Goal: Transaction & Acquisition: Purchase product/service

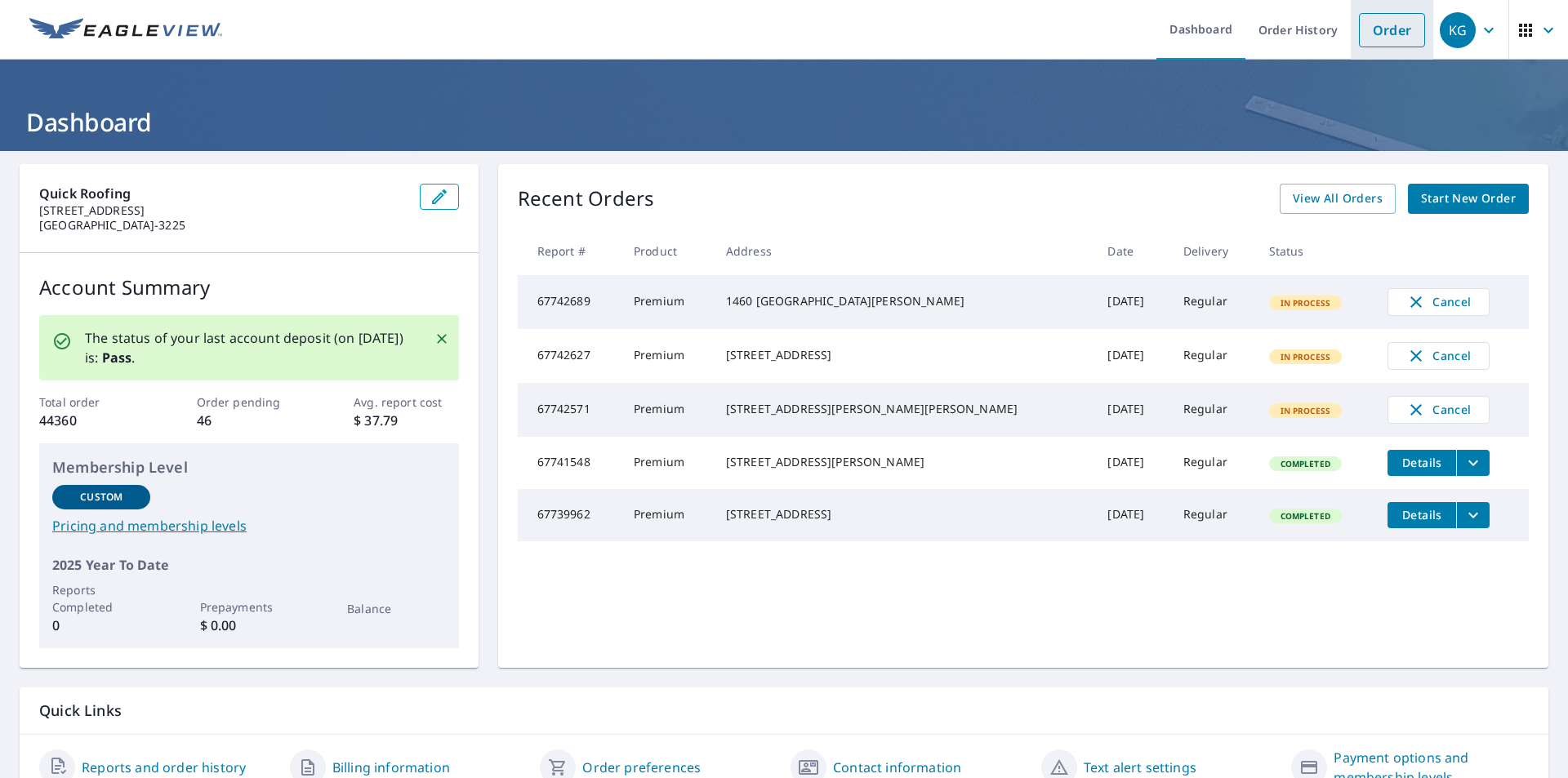
click at [1376, 43] on link "Order" at bounding box center [1392, 29] width 67 height 34
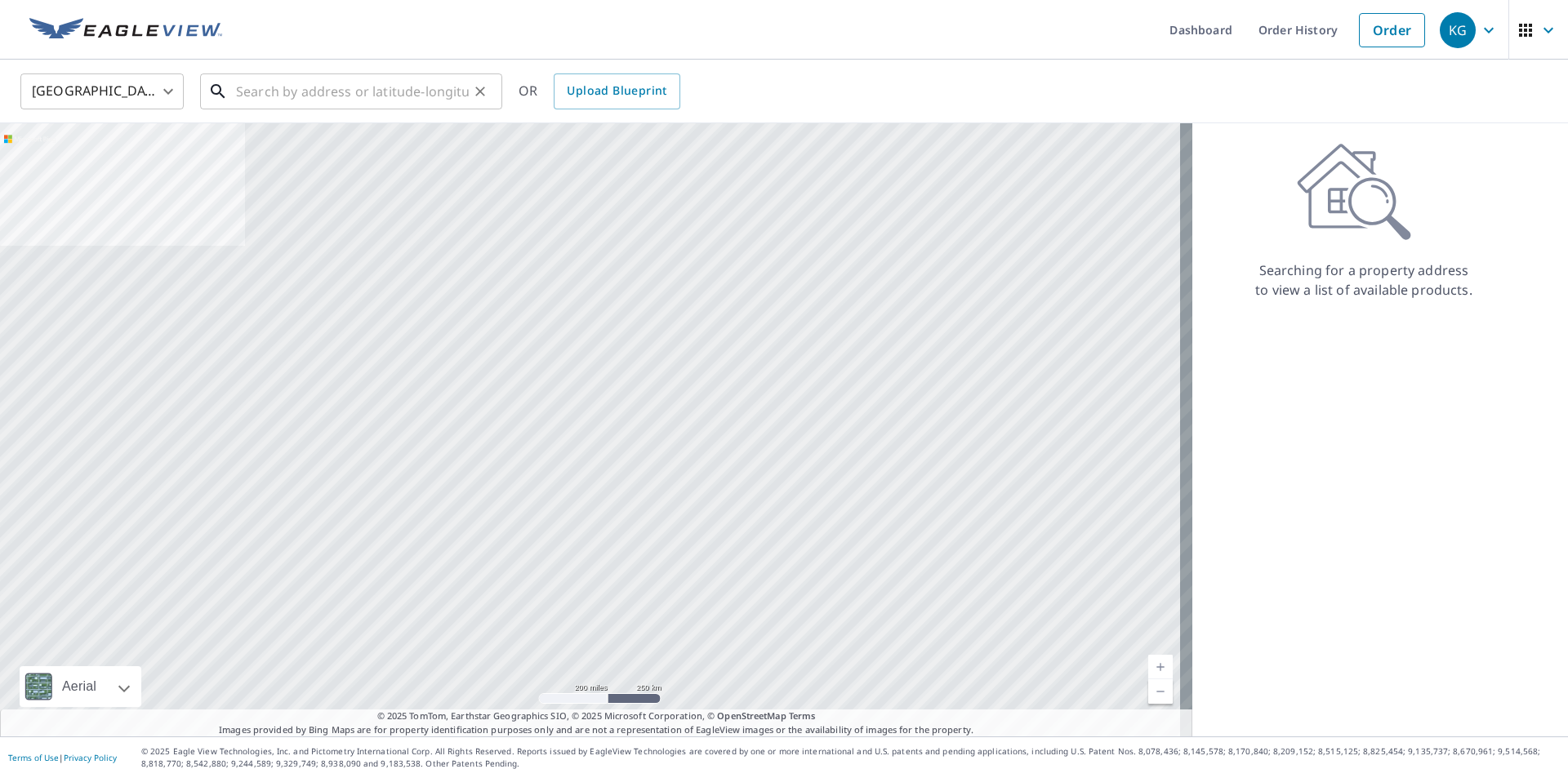
click at [438, 83] on input "text" at bounding box center [352, 91] width 233 height 46
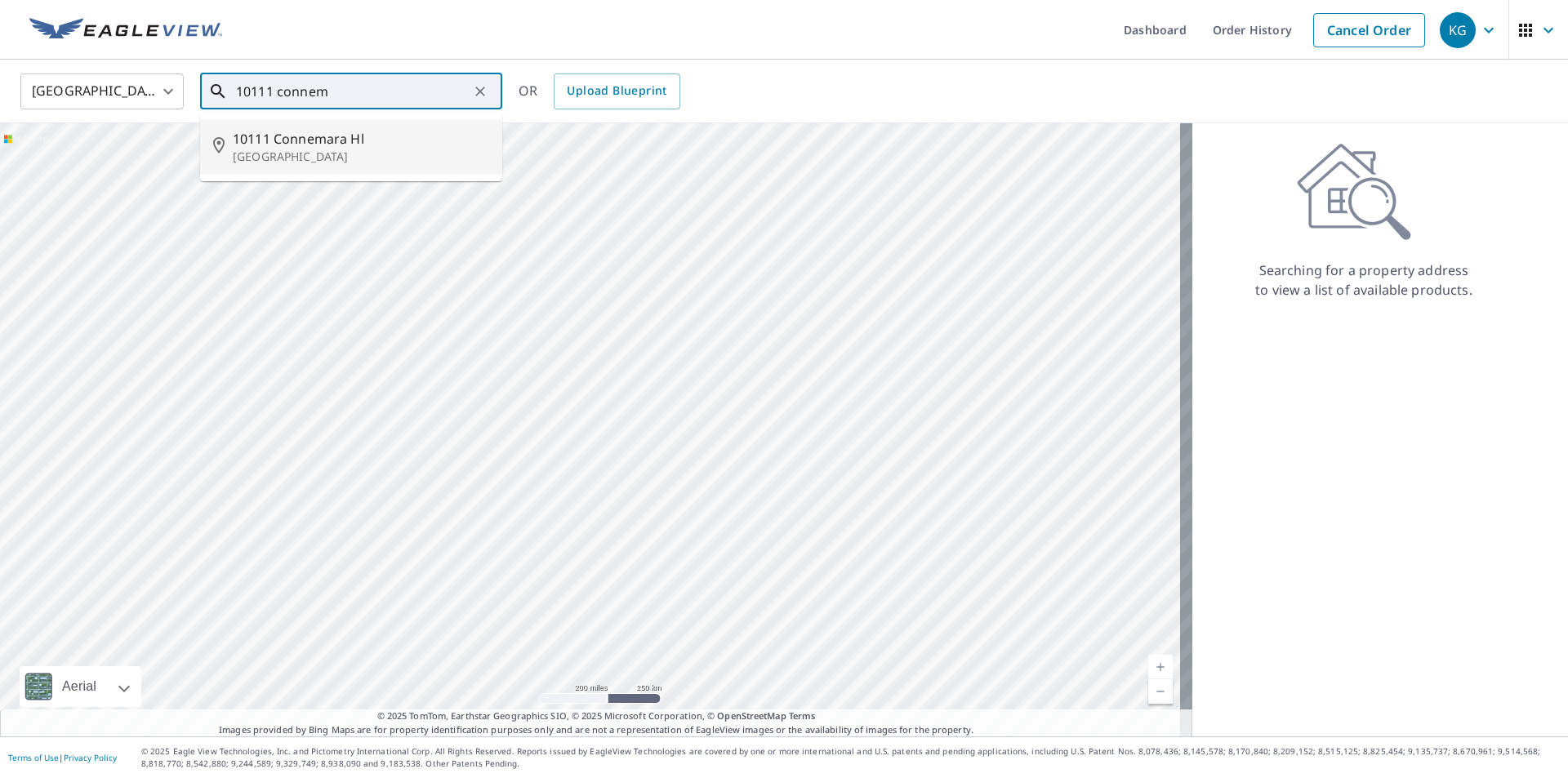
click at [277, 138] on span "10111 Connemara Hl" at bounding box center [361, 139] width 256 height 20
type input "[STREET_ADDRESS]"
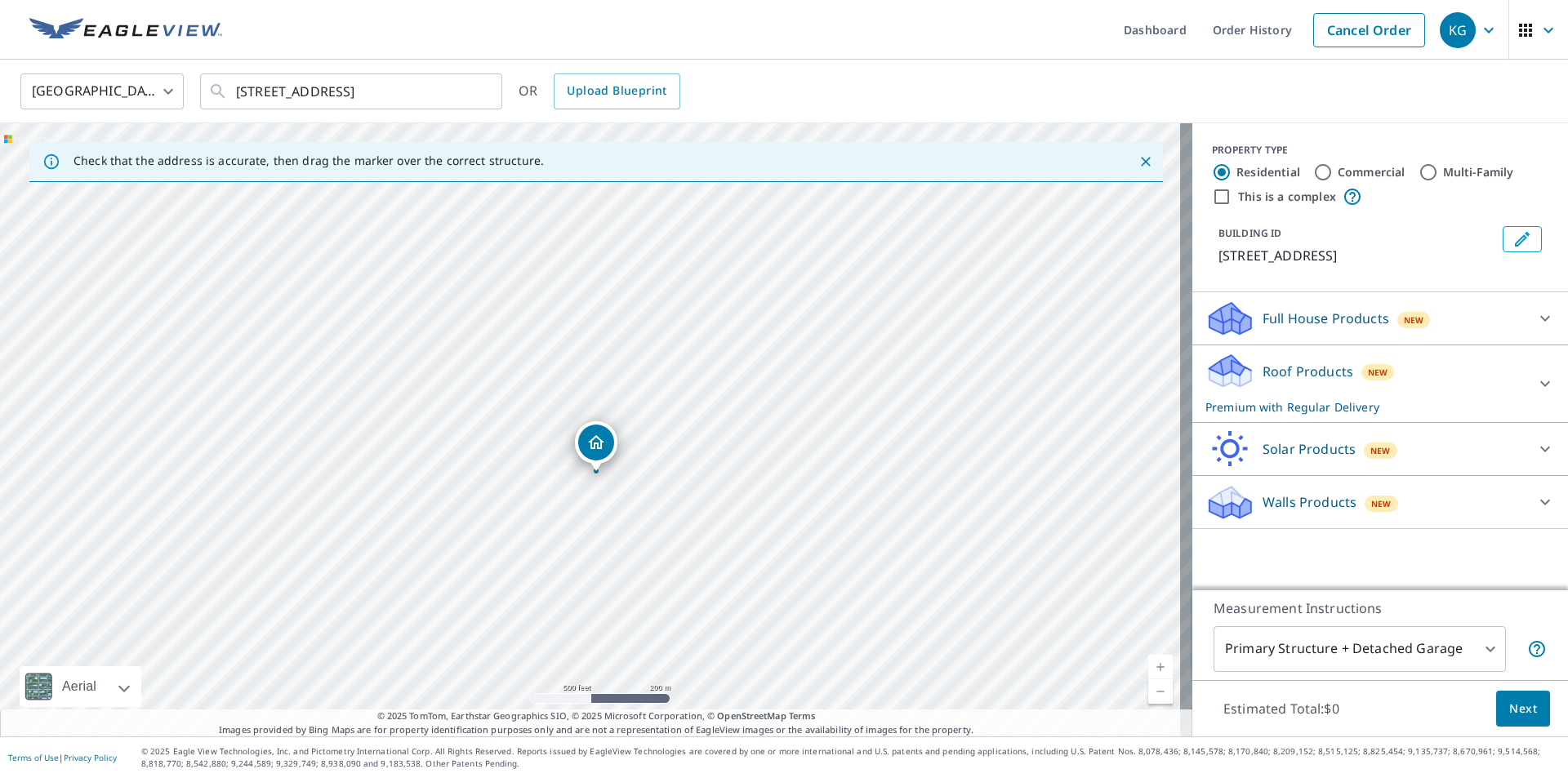
click at [1497, 716] on button "Next" at bounding box center [1523, 709] width 54 height 37
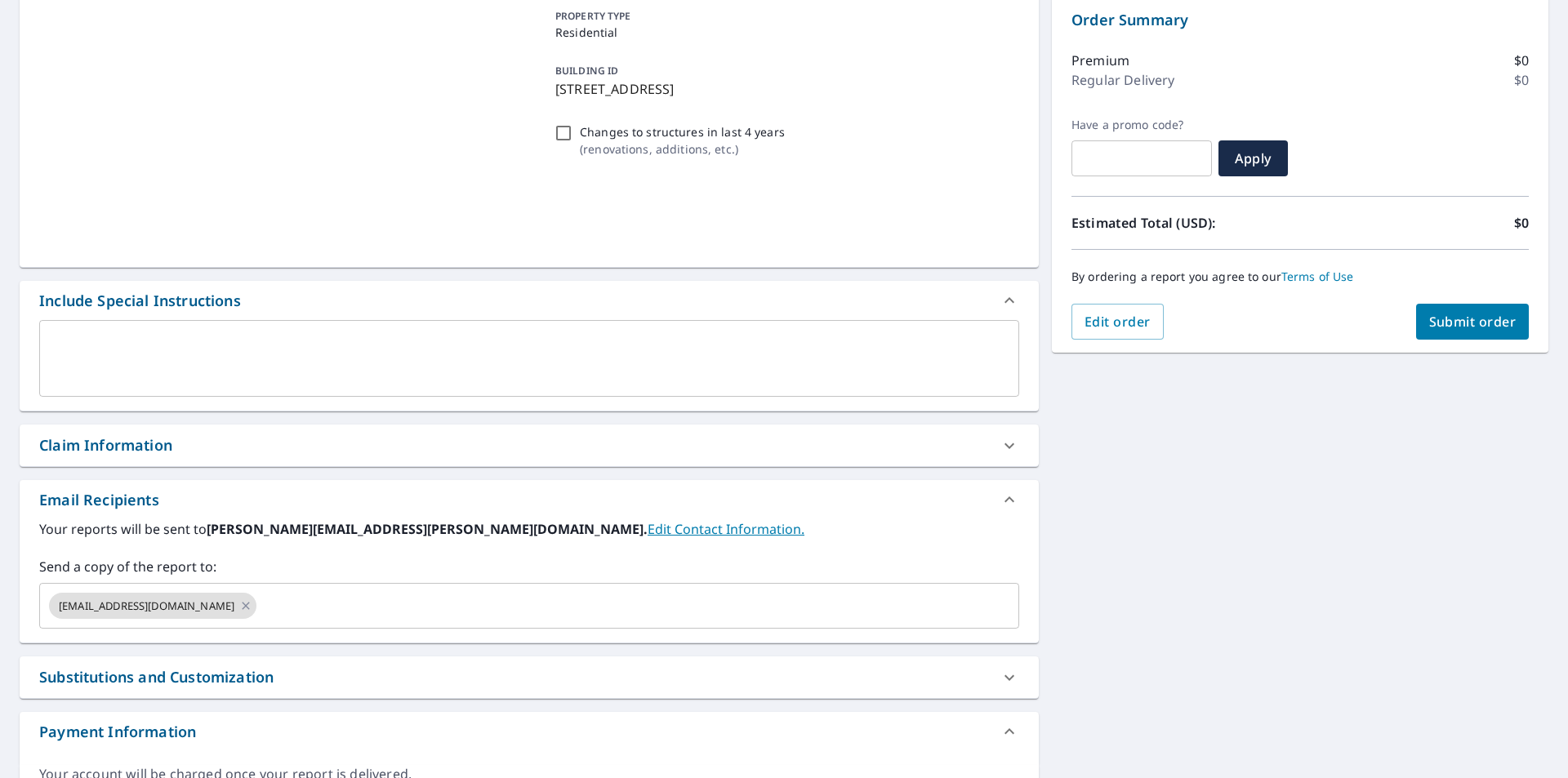
scroll to position [243, 0]
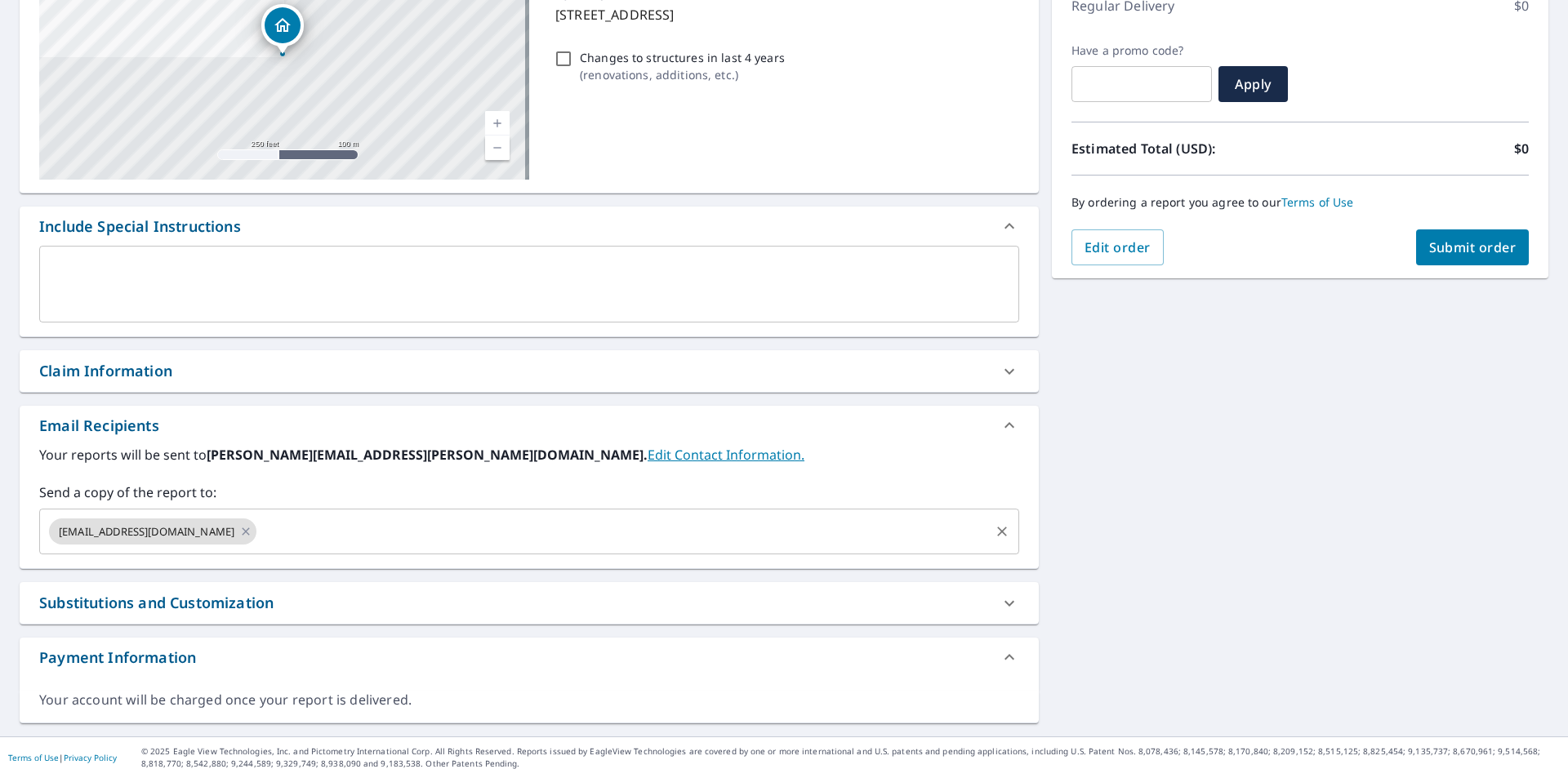
click at [317, 544] on input "text" at bounding box center [623, 531] width 728 height 31
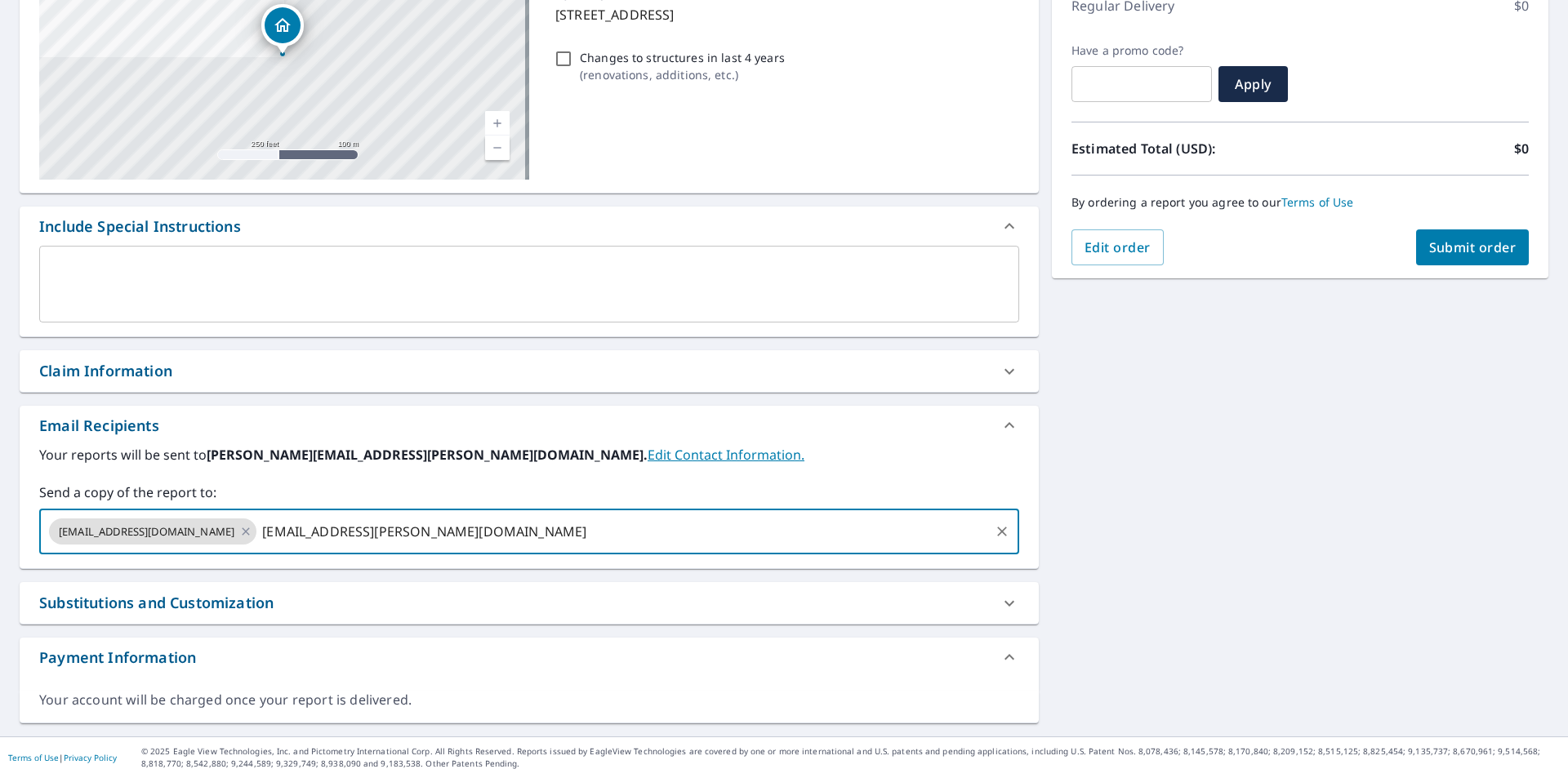
type input "[EMAIL_ADDRESS][PERSON_NAME][DOMAIN_NAME]"
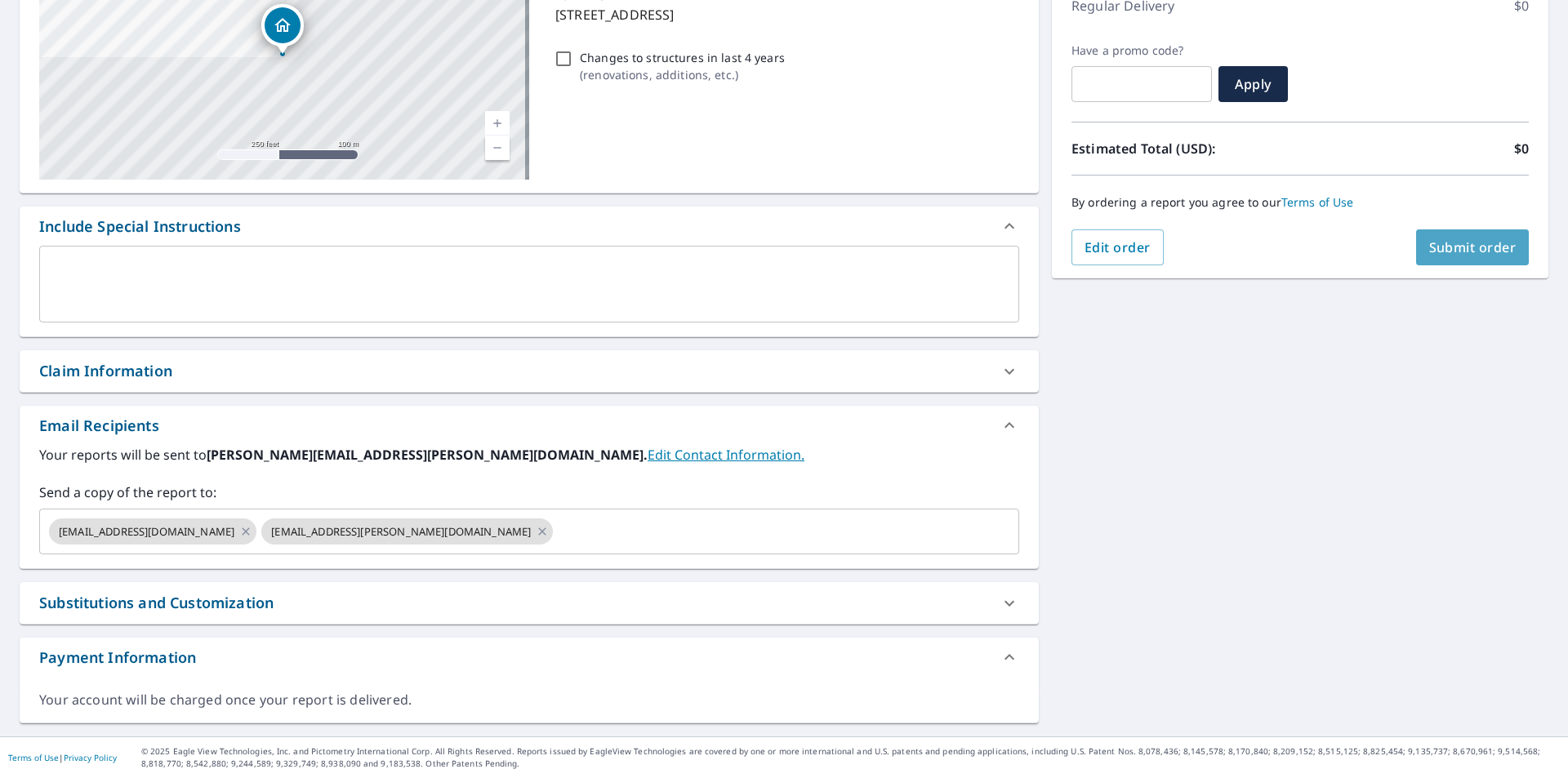
click at [1416, 258] on button "Submit order" at bounding box center [1473, 247] width 114 height 36
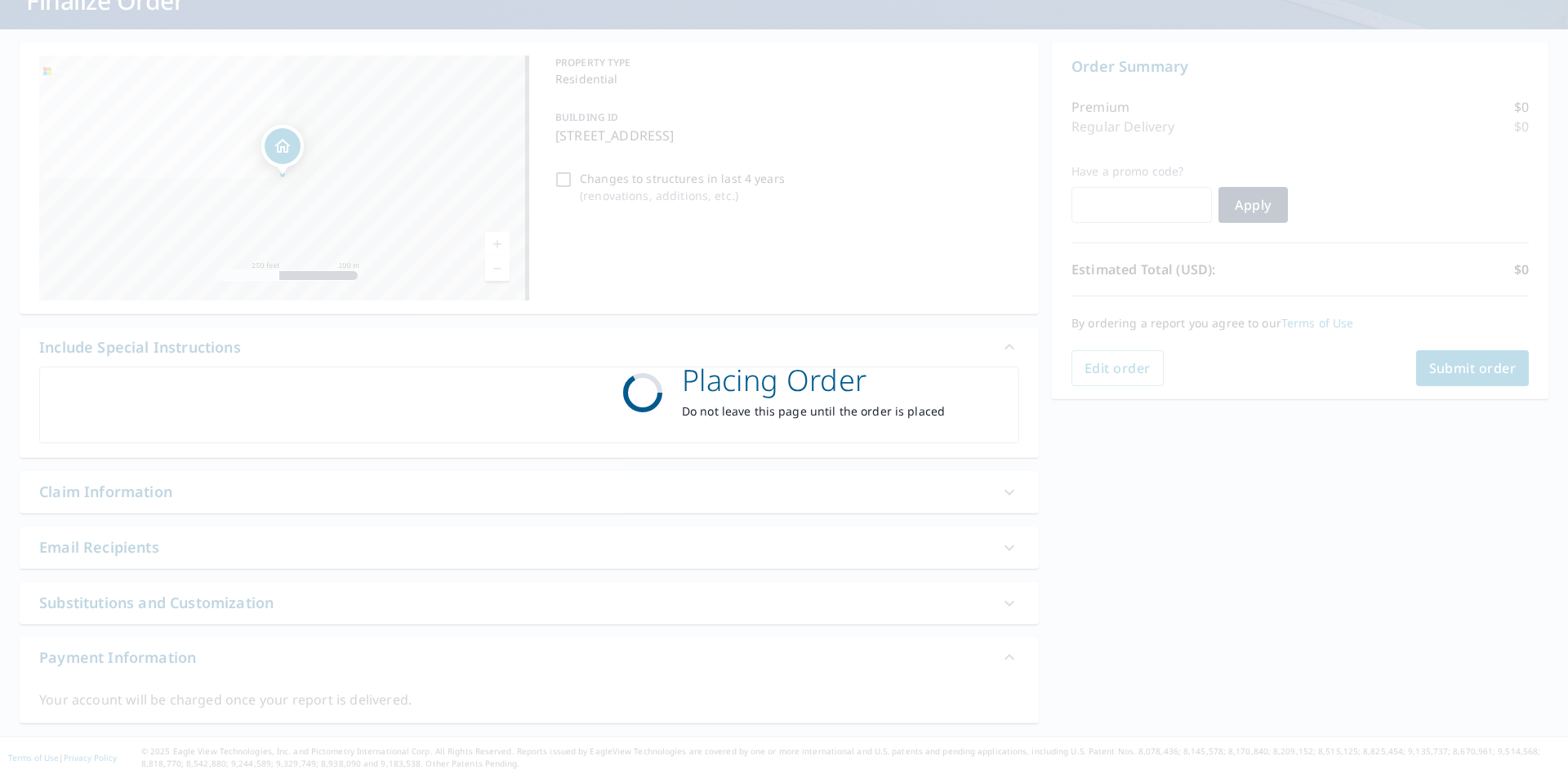
scroll to position [121, 0]
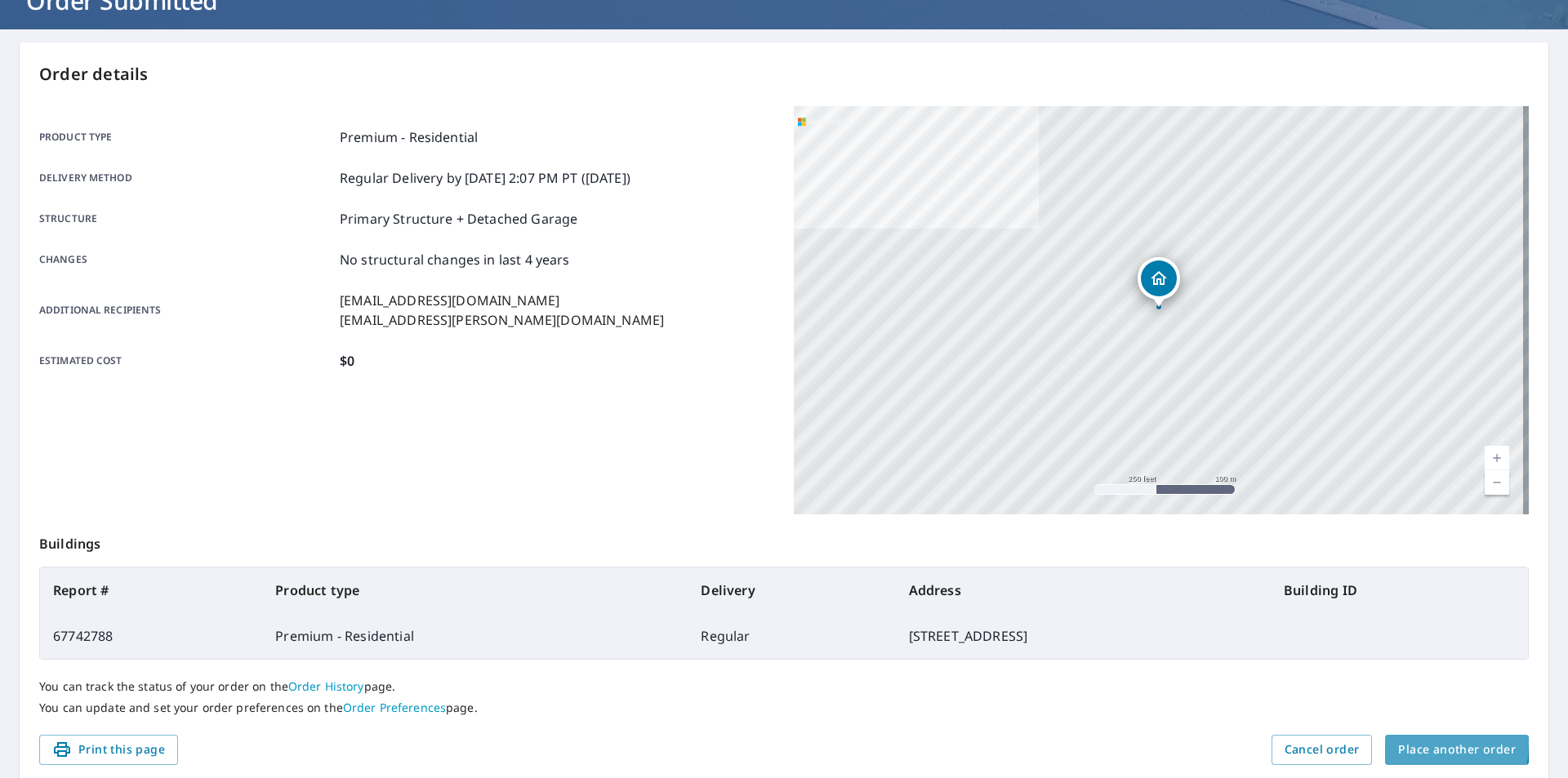
click at [1398, 742] on span "Place another order" at bounding box center [1456, 750] width 117 height 21
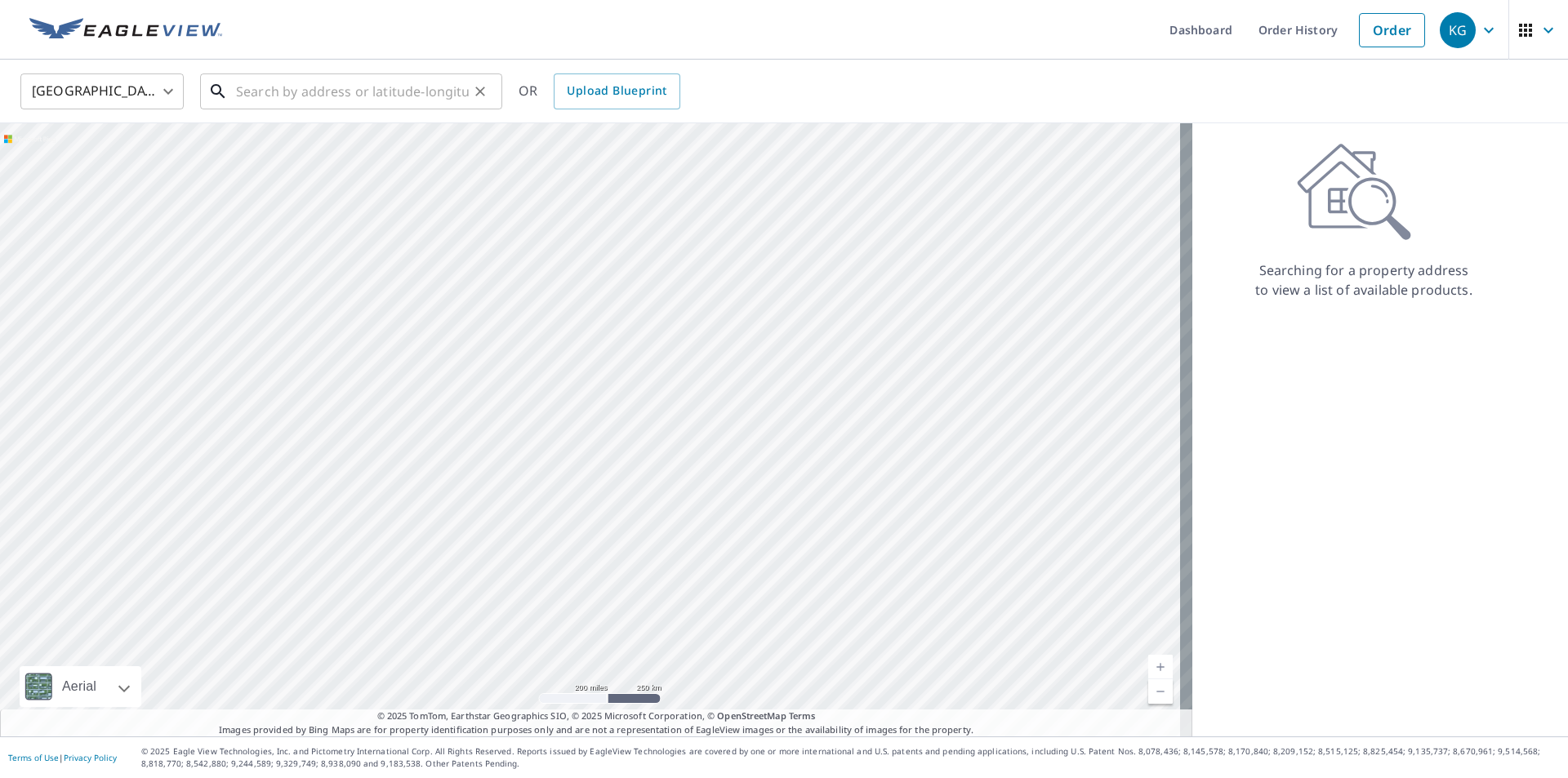
click at [321, 105] on input "text" at bounding box center [352, 91] width 233 height 46
click at [304, 108] on input "text" at bounding box center [352, 91] width 233 height 46
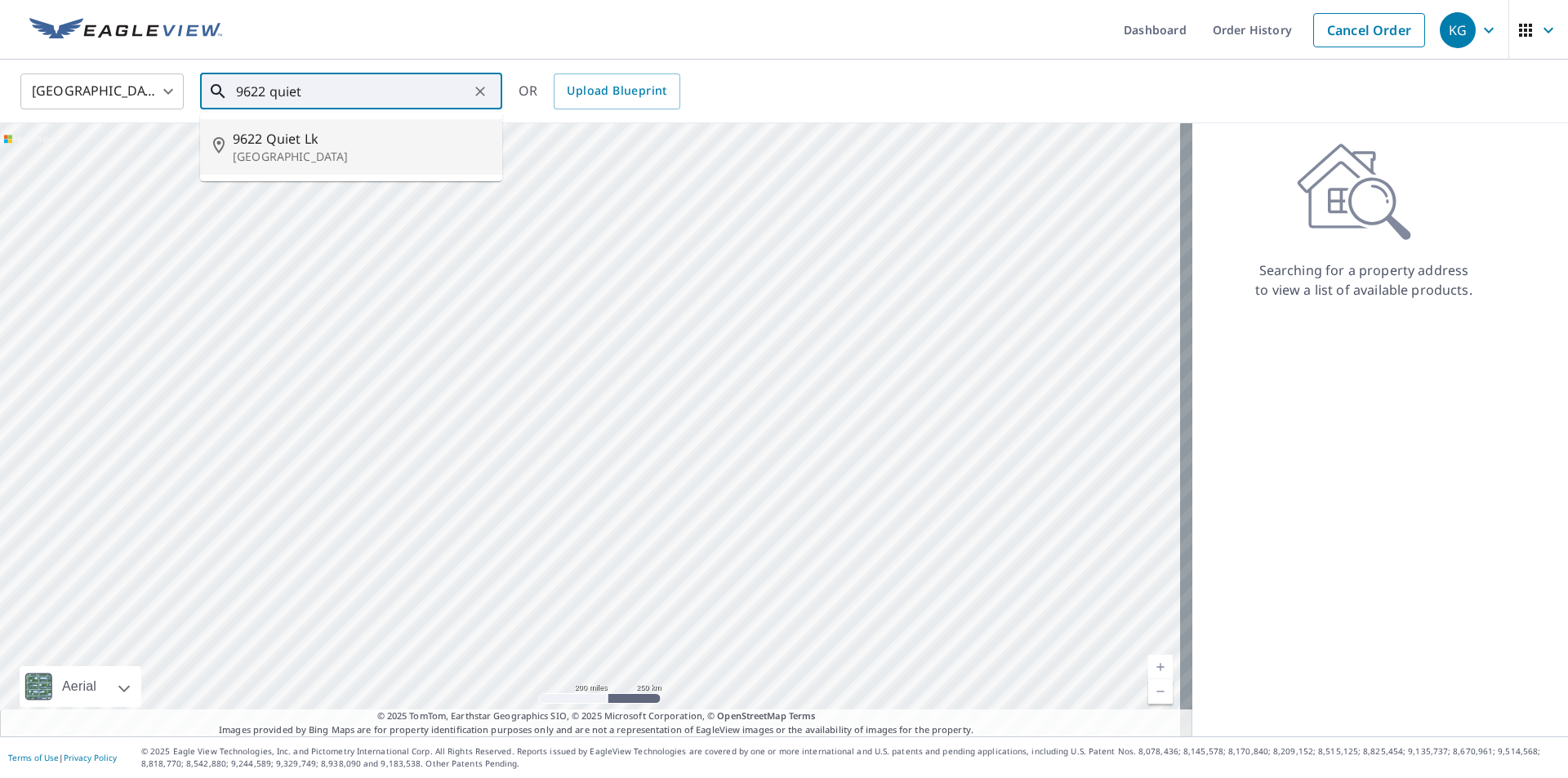
click at [274, 149] on p "[GEOGRAPHIC_DATA]" at bounding box center [361, 157] width 256 height 17
type input "[STREET_ADDRESS]"
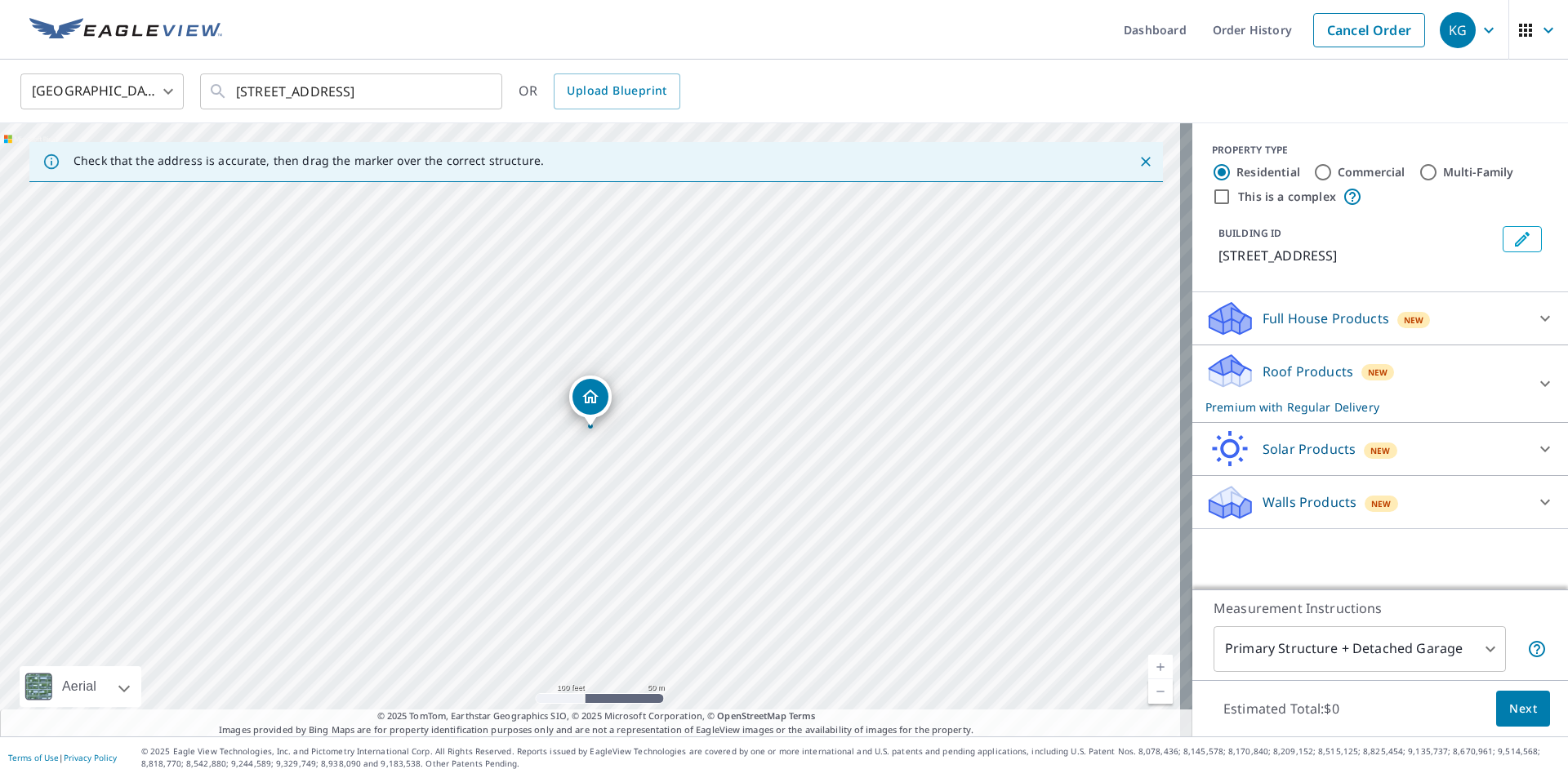
click at [1509, 704] on span "Next" at bounding box center [1523, 709] width 27 height 21
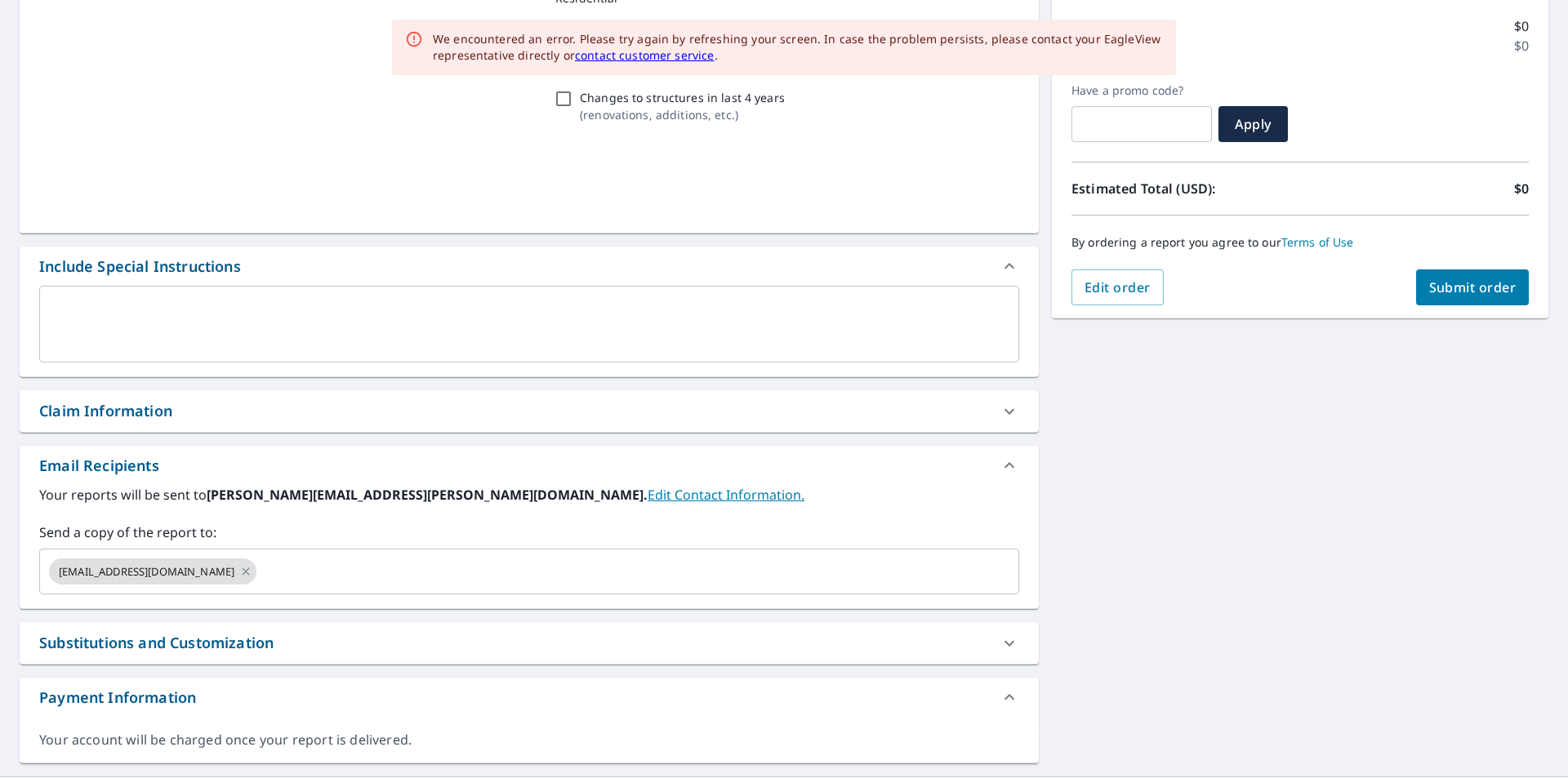
scroll to position [243, 0]
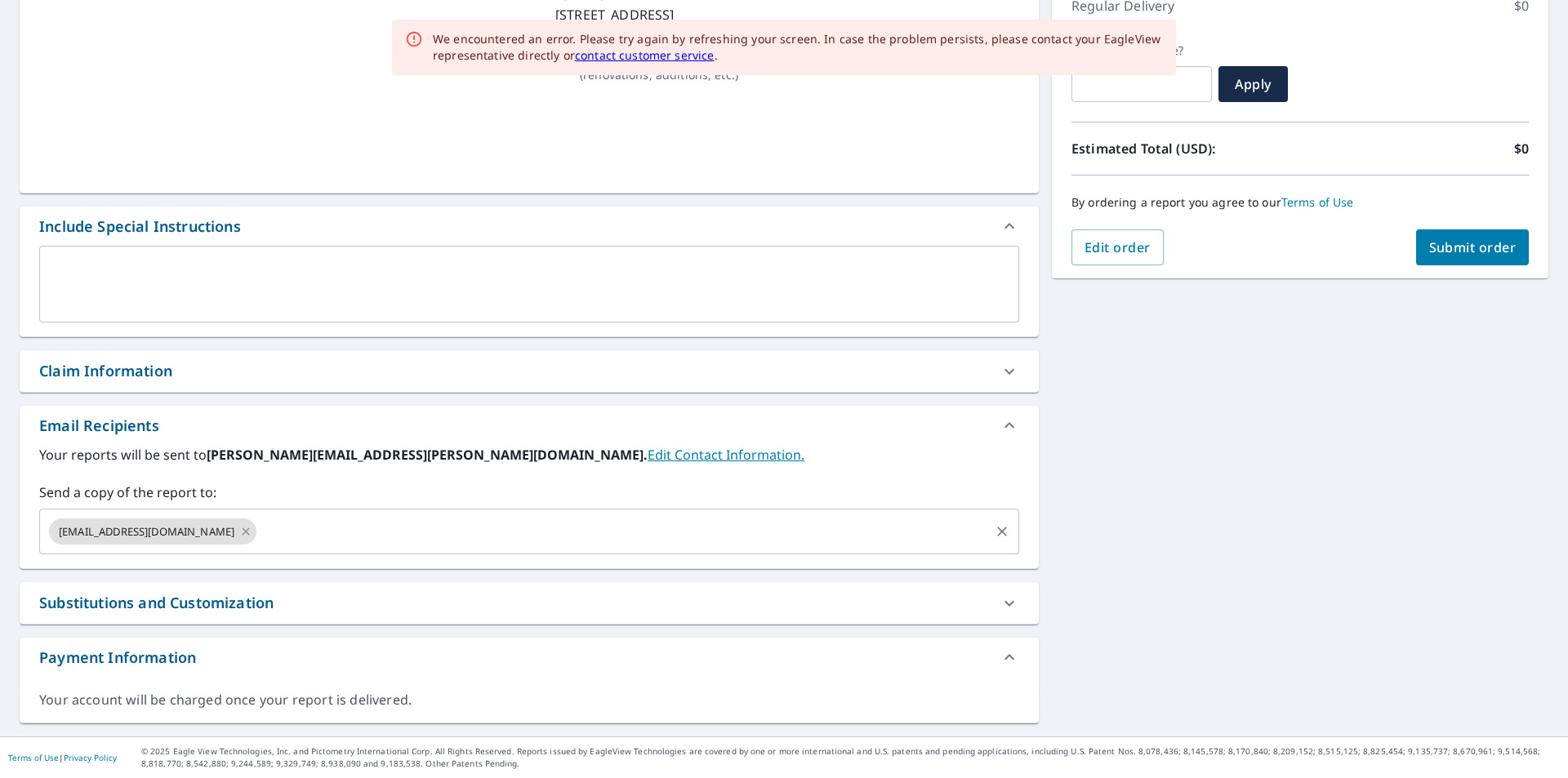
click at [323, 521] on input "text" at bounding box center [623, 531] width 728 height 31
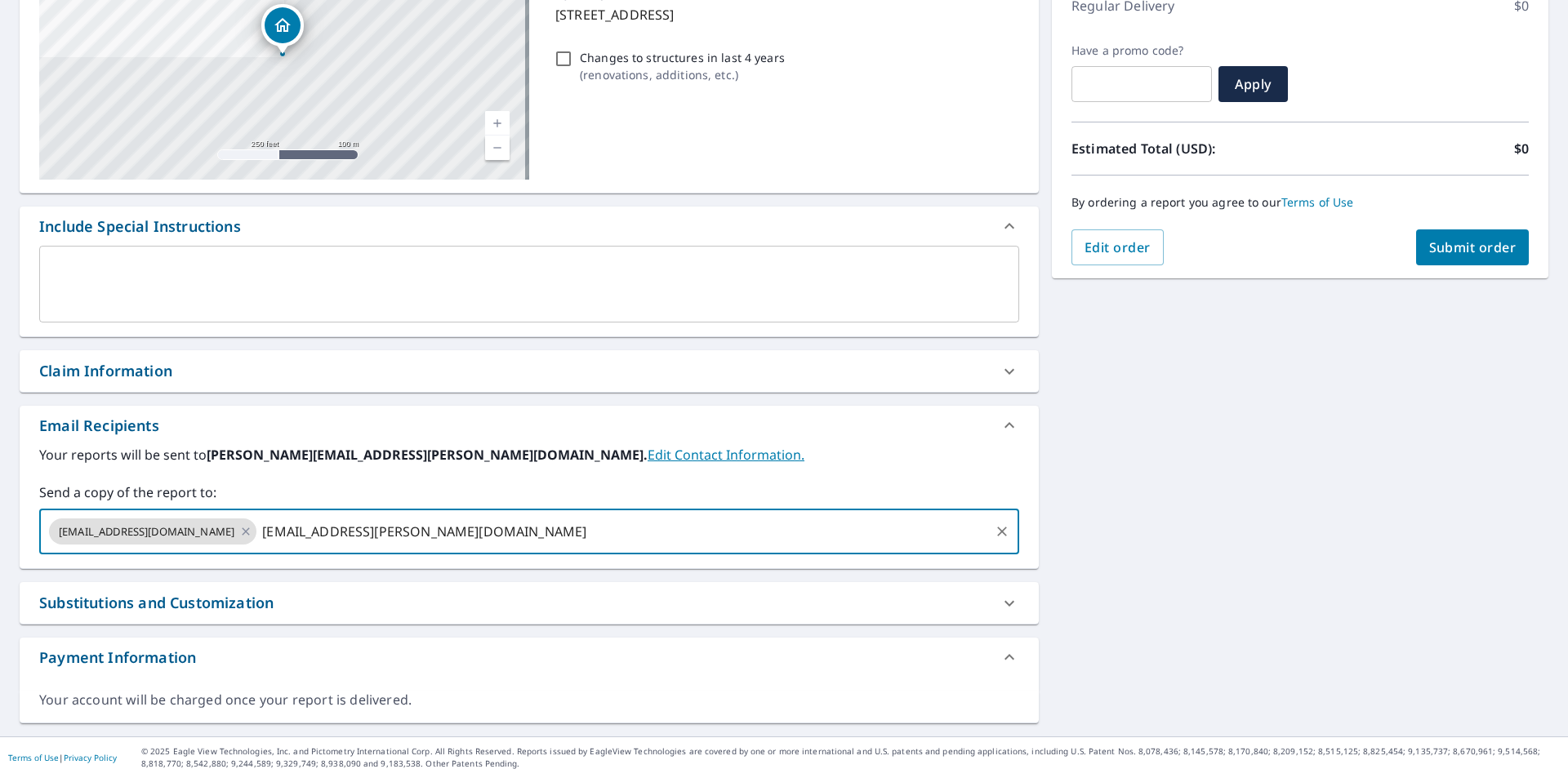
type input "[EMAIL_ADDRESS][PERSON_NAME][DOMAIN_NAME]"
click at [1447, 258] on button "Submit order" at bounding box center [1473, 247] width 114 height 36
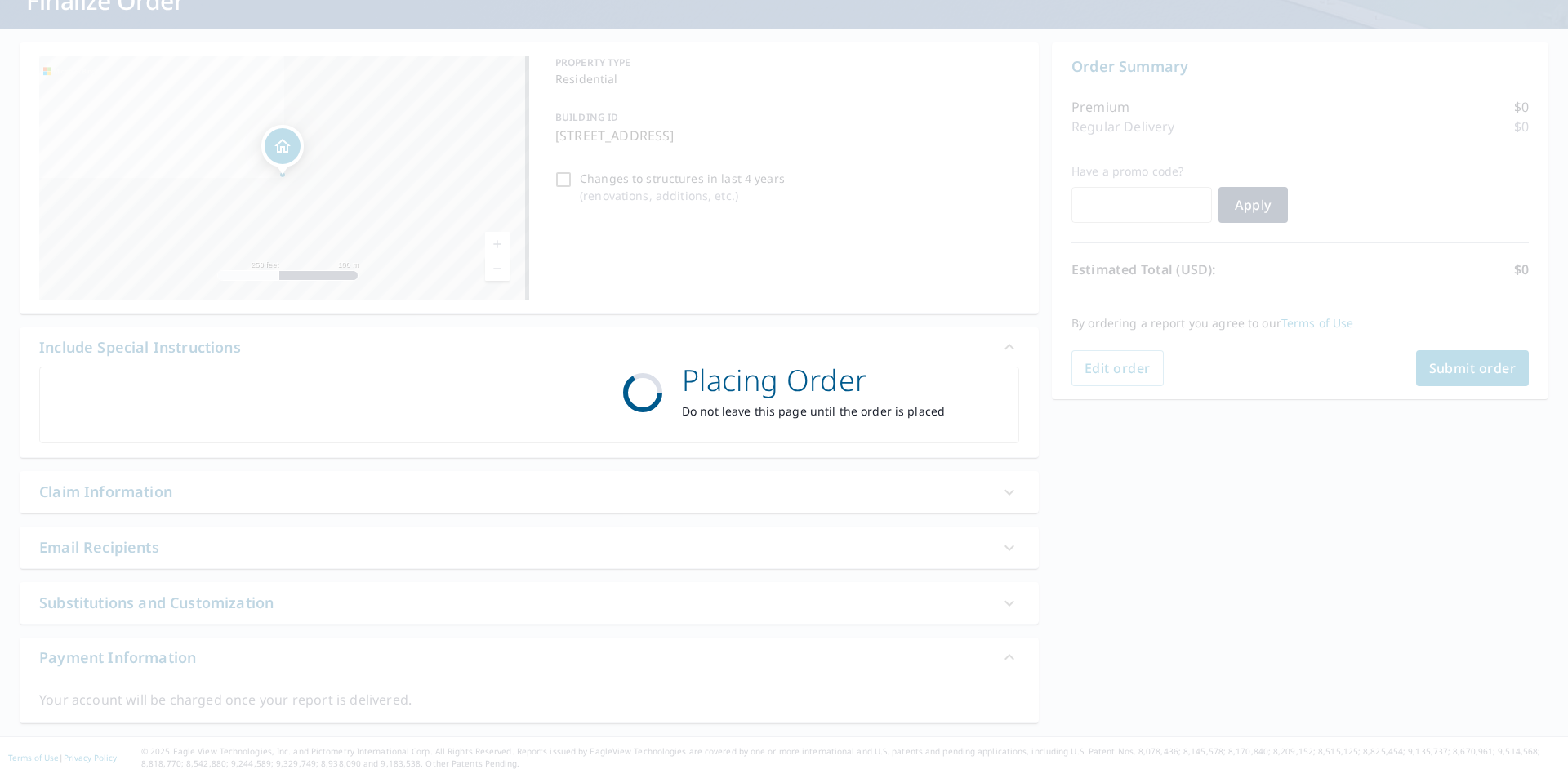
scroll to position [121, 0]
